Goal: Information Seeking & Learning: Learn about a topic

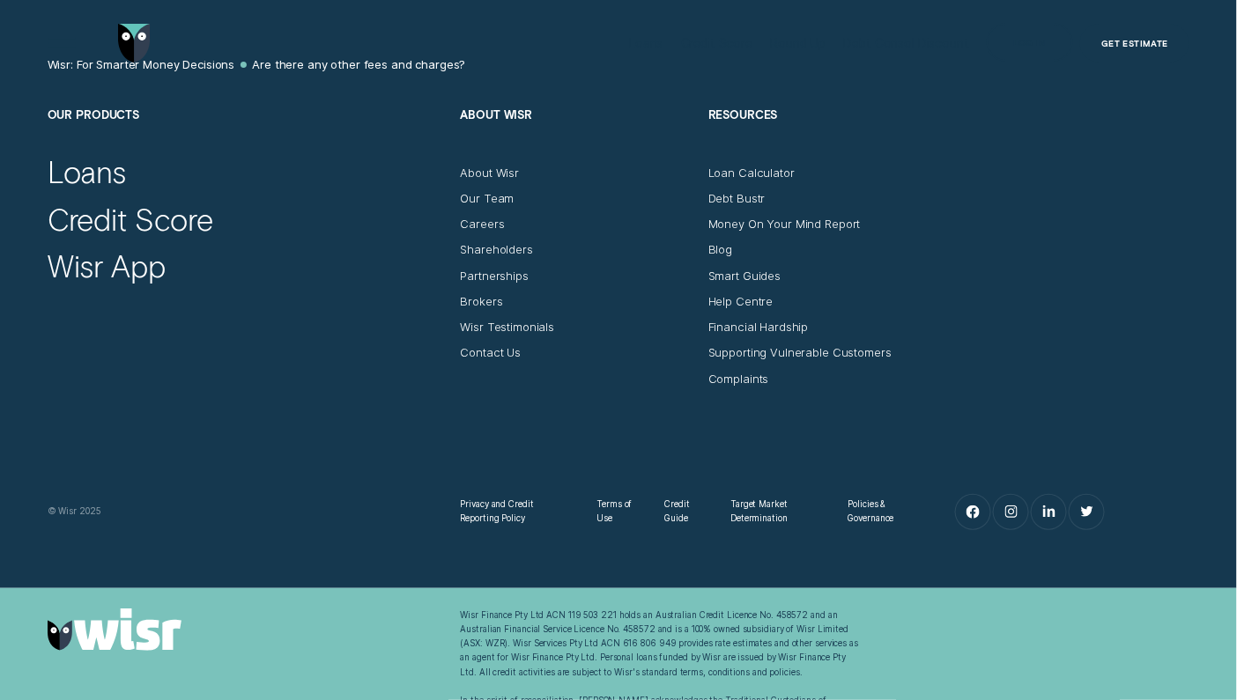
click at [100, 182] on div "Loans" at bounding box center [87, 171] width 79 height 37
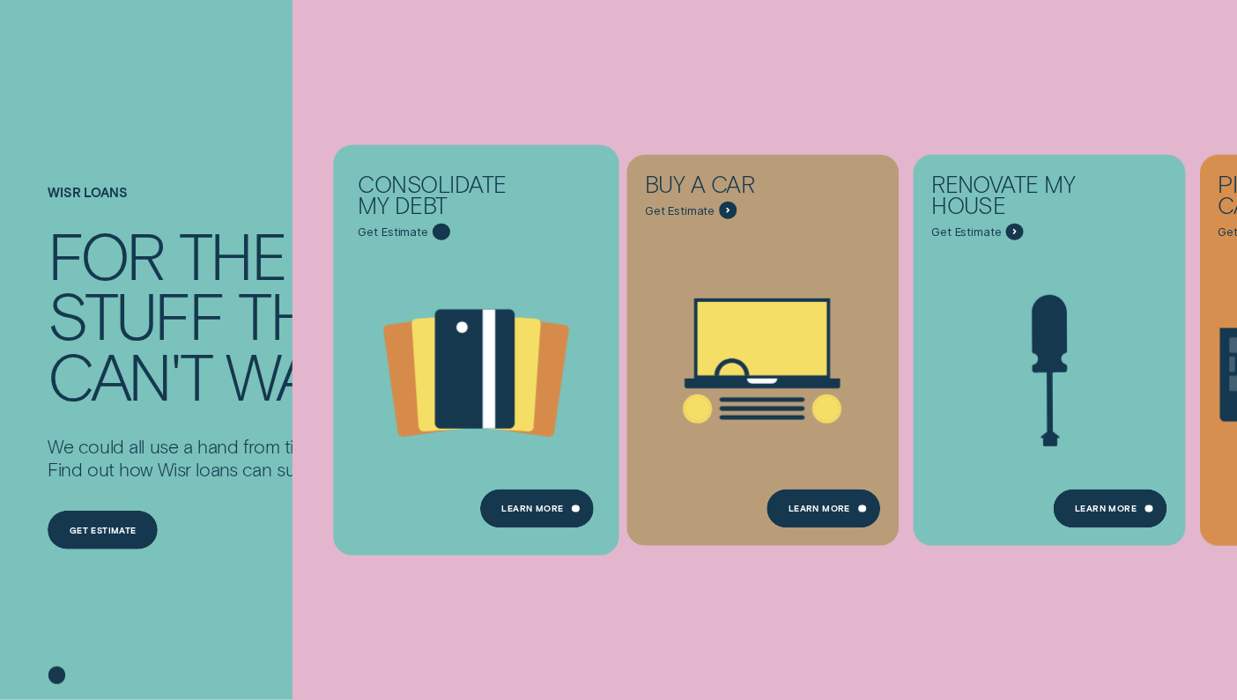
scroll to position [176, 0]
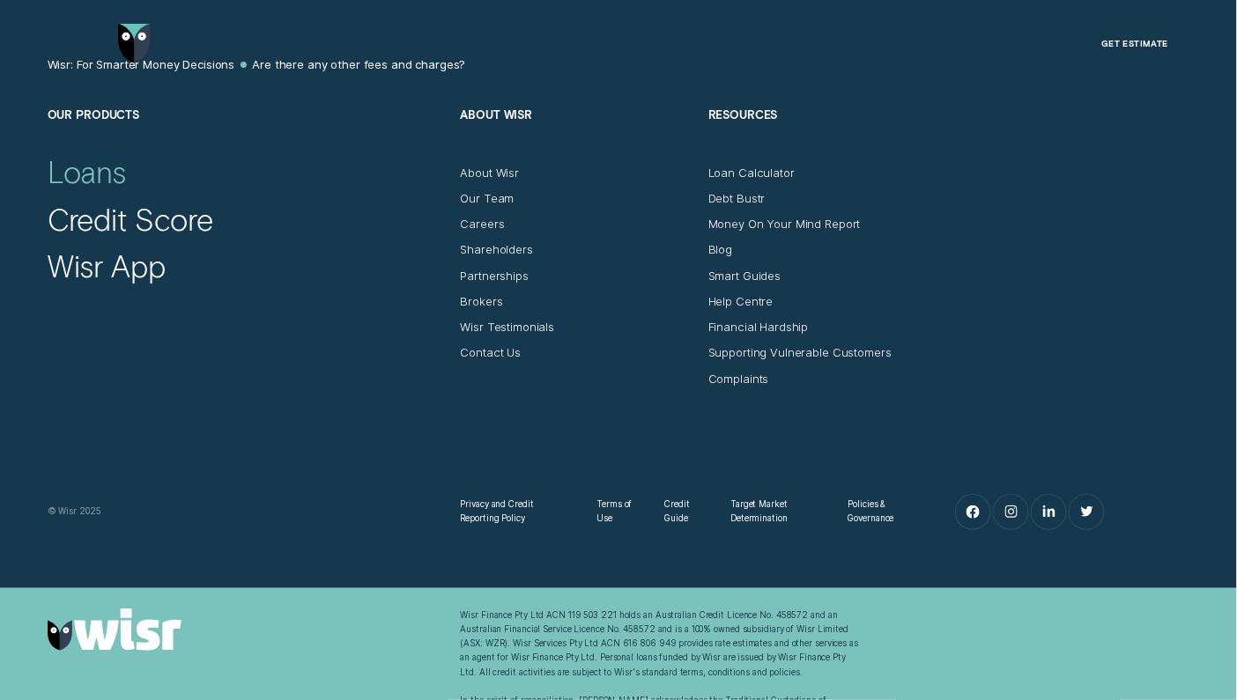
click at [99, 189] on div "Loans" at bounding box center [87, 171] width 79 height 37
